Goal: Task Accomplishment & Management: Complete application form

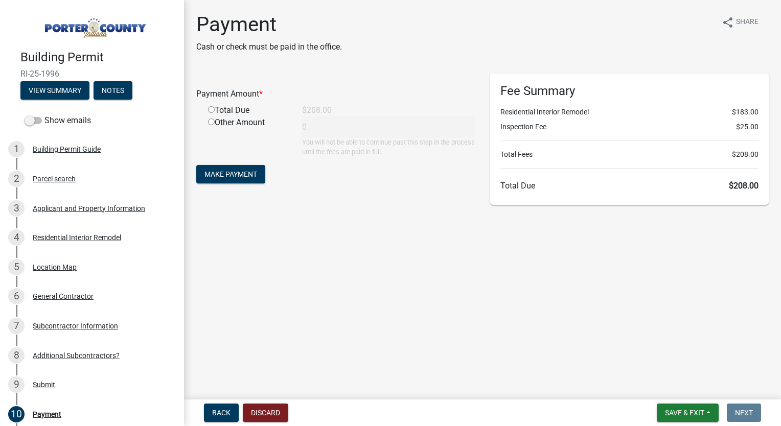
click at [211, 109] on input "radio" at bounding box center [211, 109] width 7 height 7
radio input "true"
type input "208"
click at [229, 174] on span "Make Payment" at bounding box center [230, 174] width 53 height 8
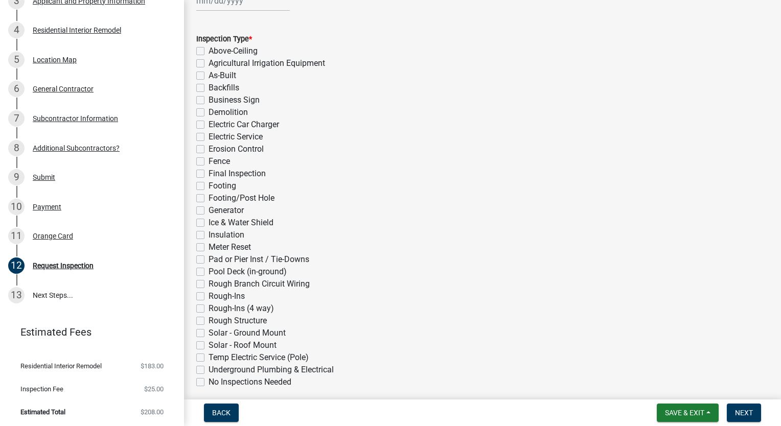
scroll to position [134, 0]
click at [209, 234] on label "Insulation" at bounding box center [227, 236] width 36 height 12
click at [209, 234] on input "Insulation" at bounding box center [212, 233] width 7 height 7
checkbox input "true"
checkbox input "false"
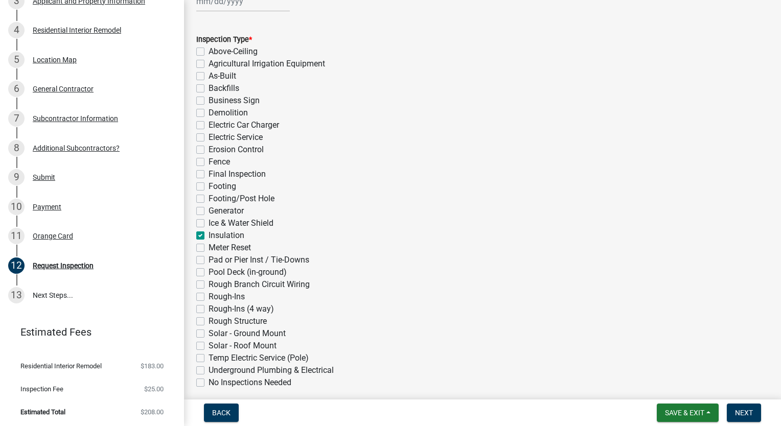
checkbox input "false"
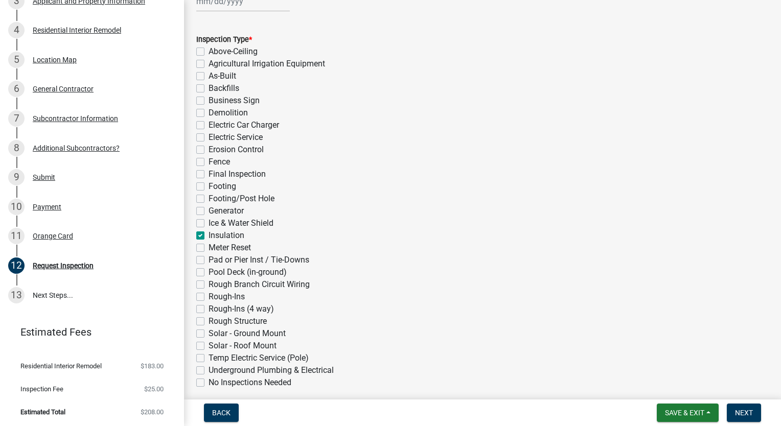
checkbox input "false"
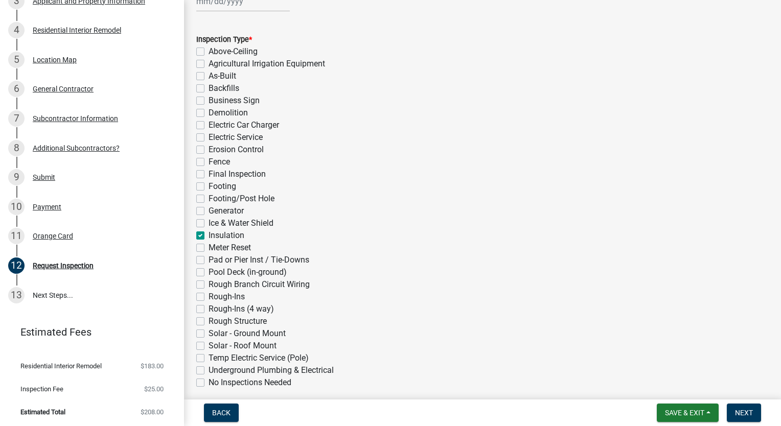
checkbox input "false"
checkbox input "true"
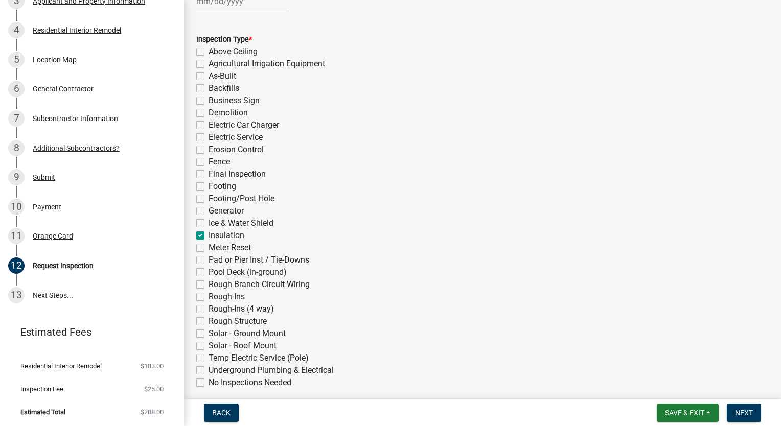
checkbox input "false"
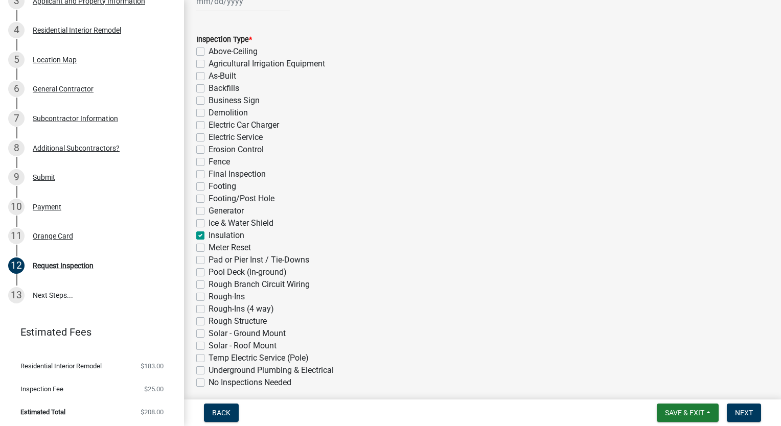
checkbox input "false"
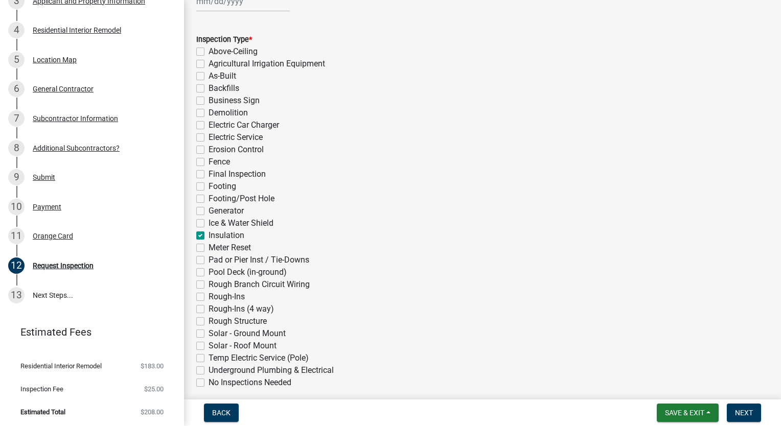
checkbox input "false"
click at [209, 222] on label "Ice & Water Shield" at bounding box center [241, 223] width 65 height 12
click at [209, 222] on input "Ice & Water Shield" at bounding box center [212, 220] width 7 height 7
checkbox input "true"
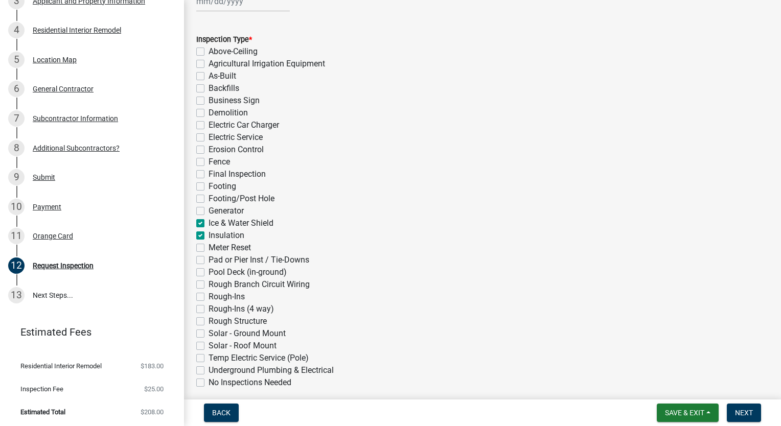
checkbox input "false"
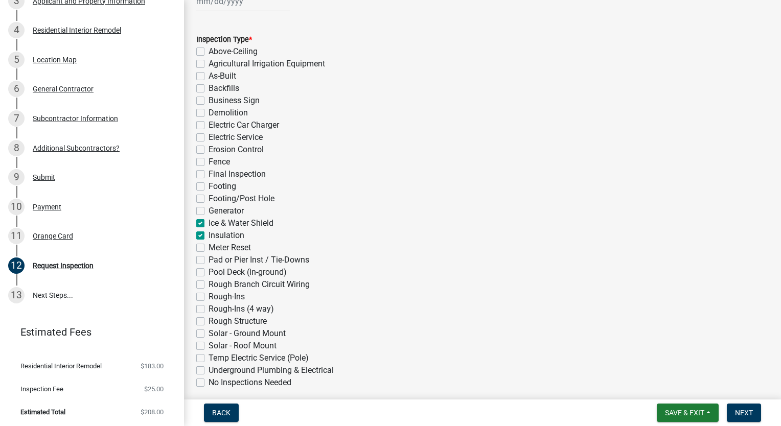
checkbox input "false"
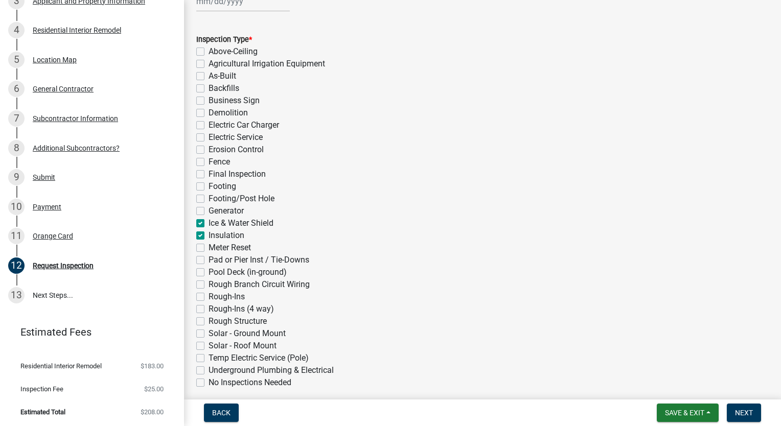
checkbox input "false"
checkbox input "true"
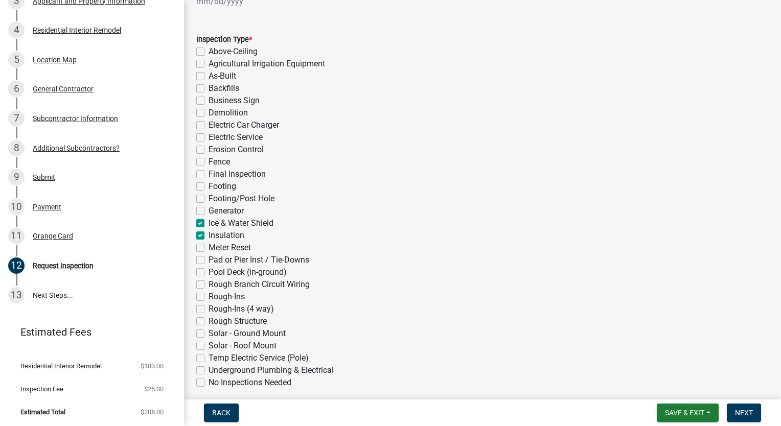
checkbox input "true"
checkbox input "false"
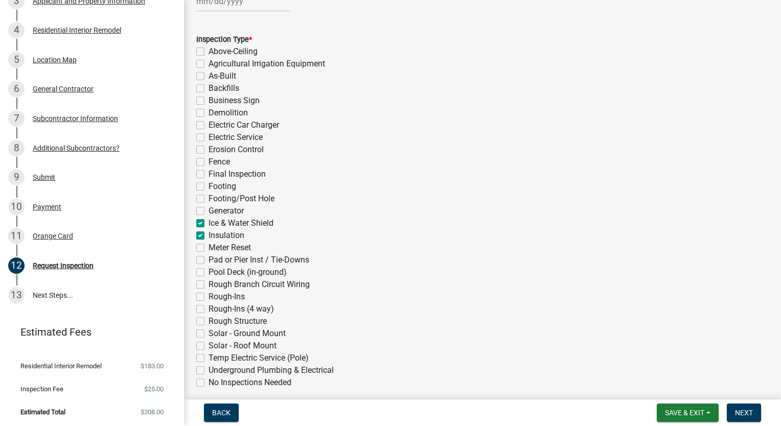
checkbox input "false"
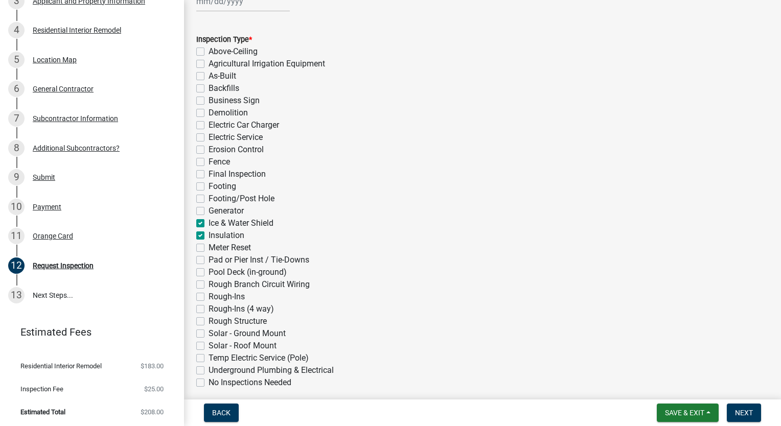
checkbox input "false"
click at [209, 222] on label "Ice & Water Shield" at bounding box center [241, 223] width 65 height 12
click at [209, 222] on input "Ice & Water Shield" at bounding box center [212, 220] width 7 height 7
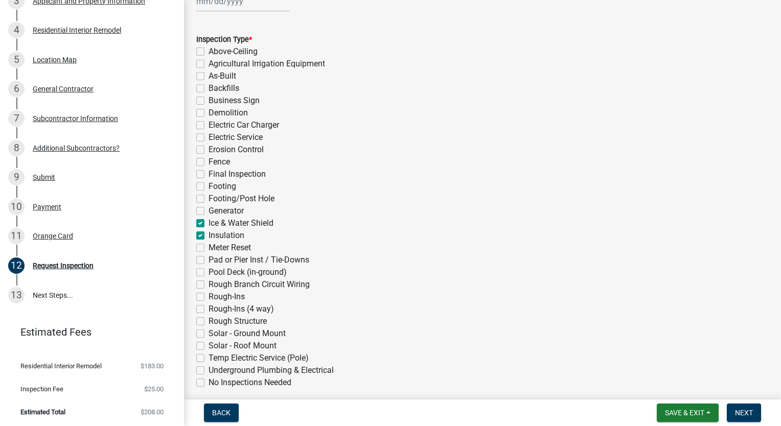
checkbox input "false"
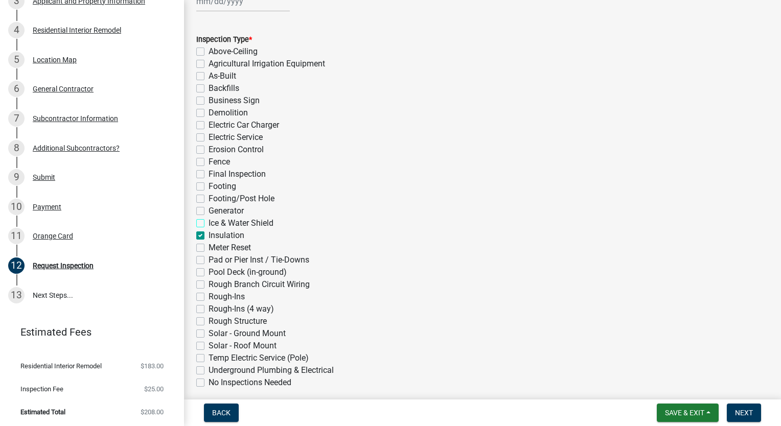
checkbox input "false"
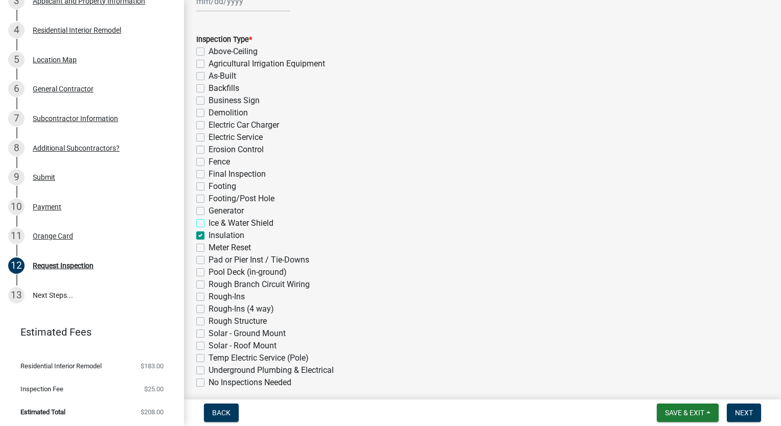
checkbox input "false"
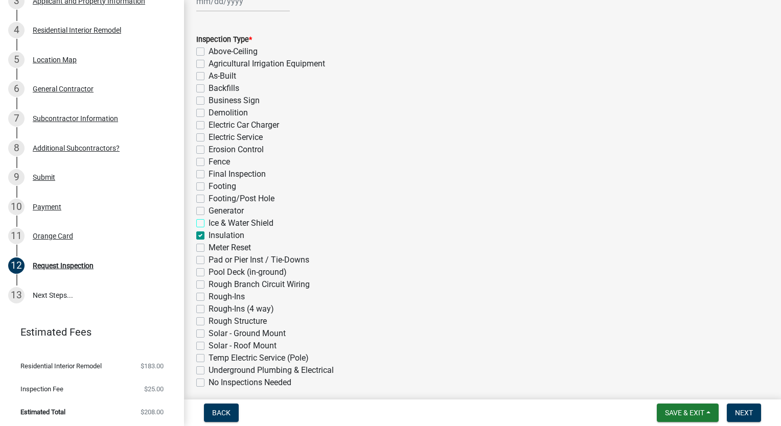
checkbox input "false"
checkbox input "true"
checkbox input "false"
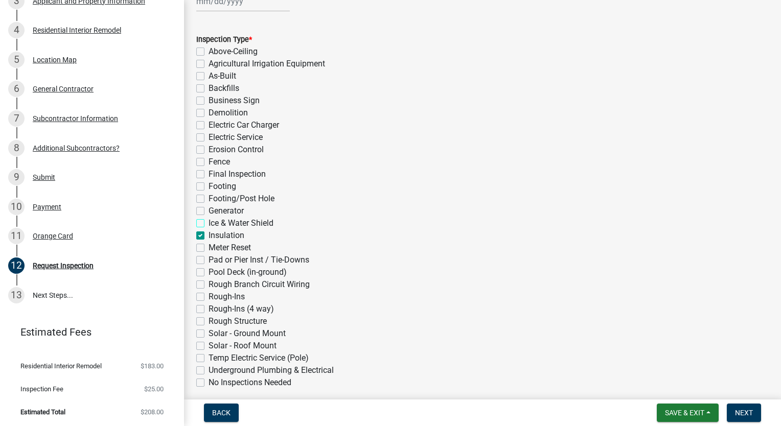
checkbox input "false"
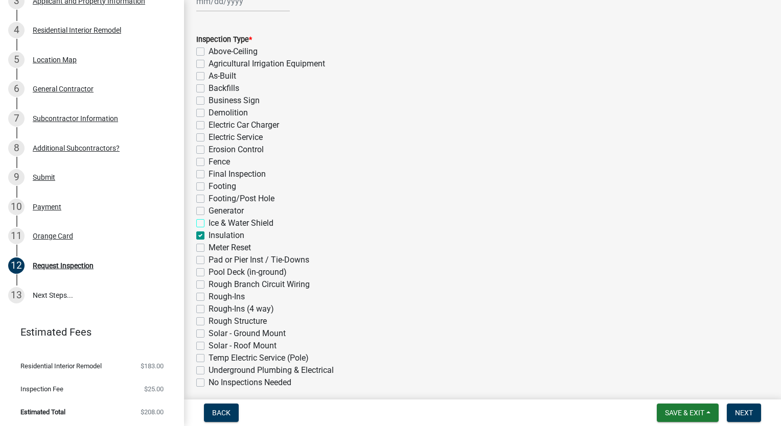
checkbox input "false"
click at [209, 235] on label "Insulation" at bounding box center [227, 236] width 36 height 12
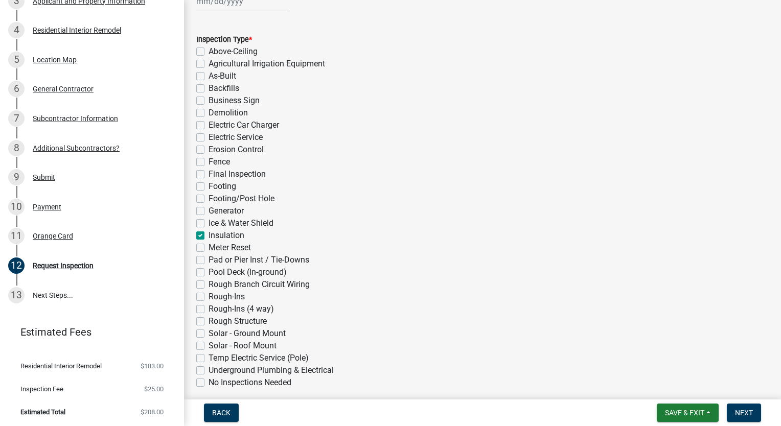
click at [209, 235] on input "Insulation" at bounding box center [212, 233] width 7 height 7
checkbox input "false"
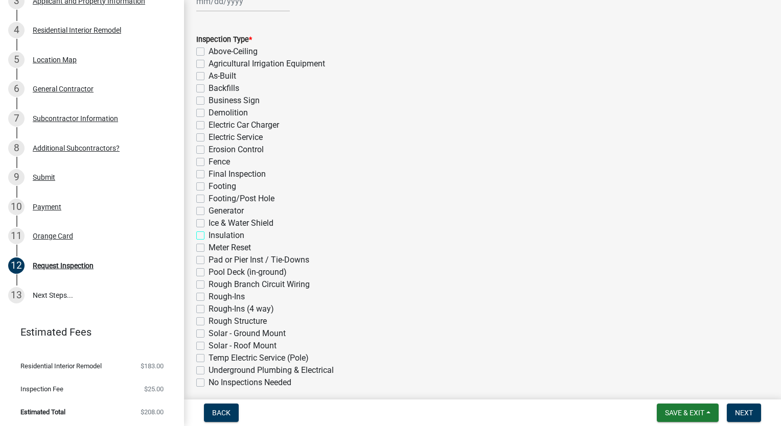
checkbox input "false"
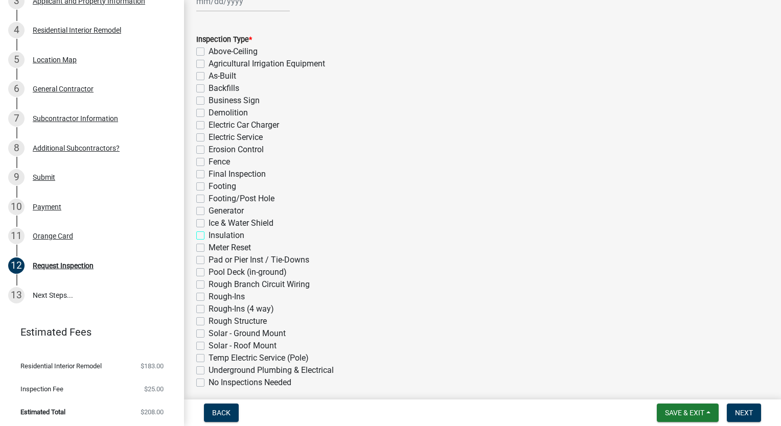
checkbox input "false"
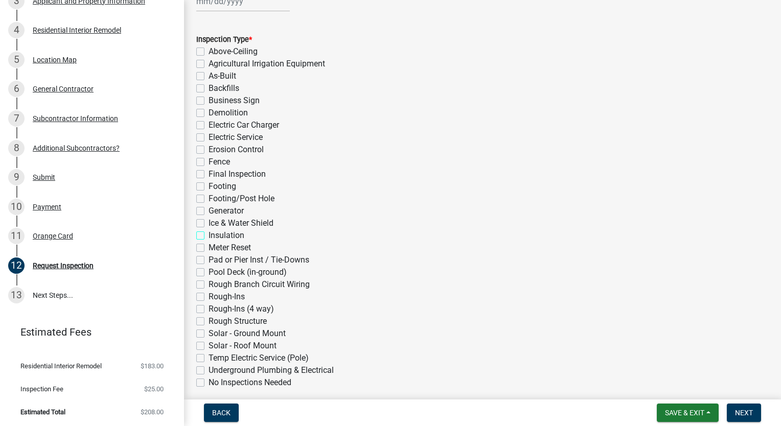
checkbox input "false"
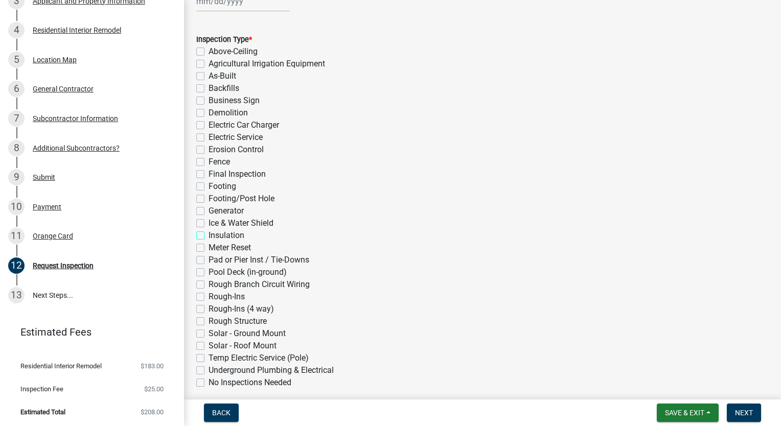
checkbox input "false"
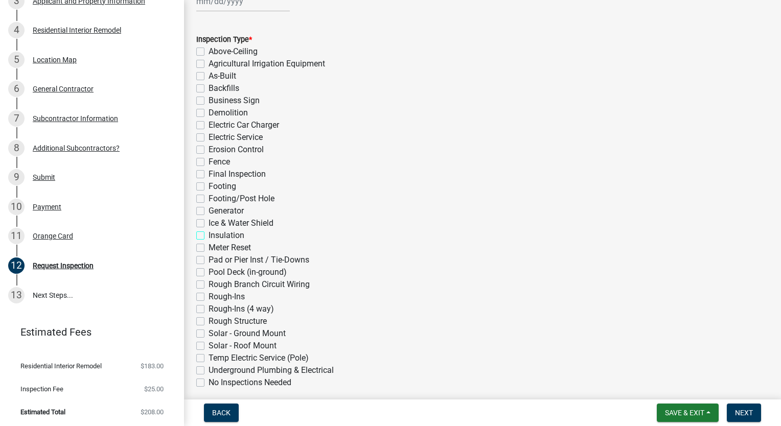
checkbox input "false"
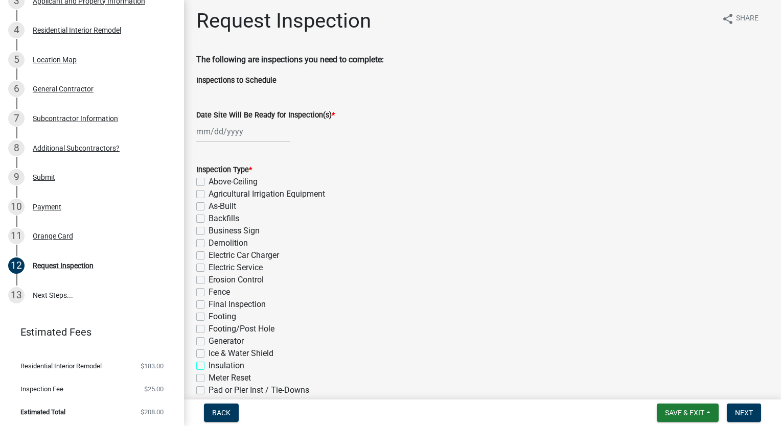
scroll to position [0, 0]
